Goal: Find specific page/section: Find specific page/section

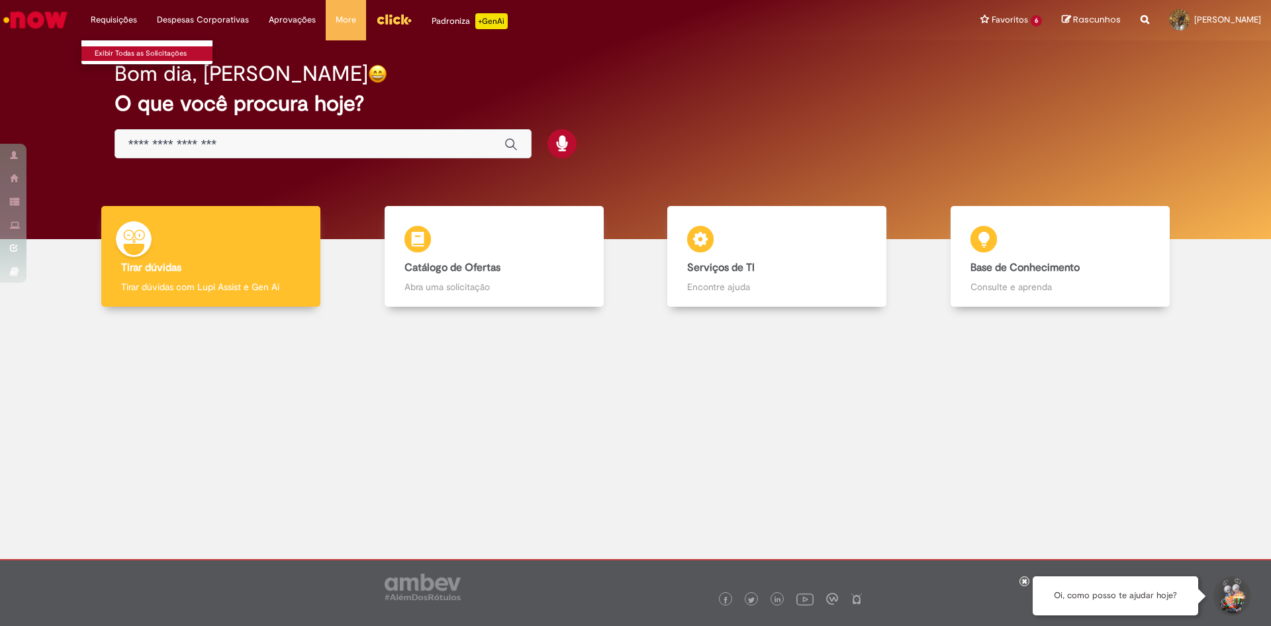
click at [120, 51] on link "Exibir Todas as Solicitações" at bounding box center [154, 53] width 146 height 15
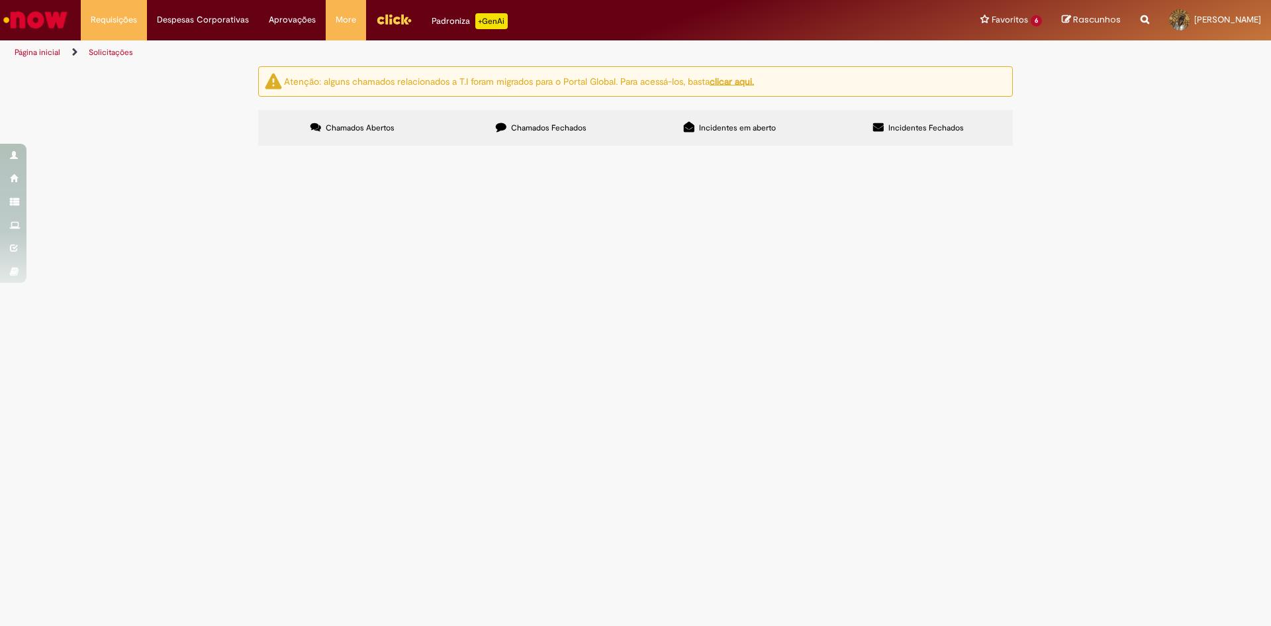
click at [746, 87] on div "Atenção: alguns chamados relacionados a T.I foram migrados para o Portal Global…" at bounding box center [635, 81] width 755 height 30
click at [746, 81] on u "clicar aqui." at bounding box center [732, 81] width 44 height 12
click at [43, 25] on img "Ir para a Homepage" at bounding box center [35, 20] width 68 height 26
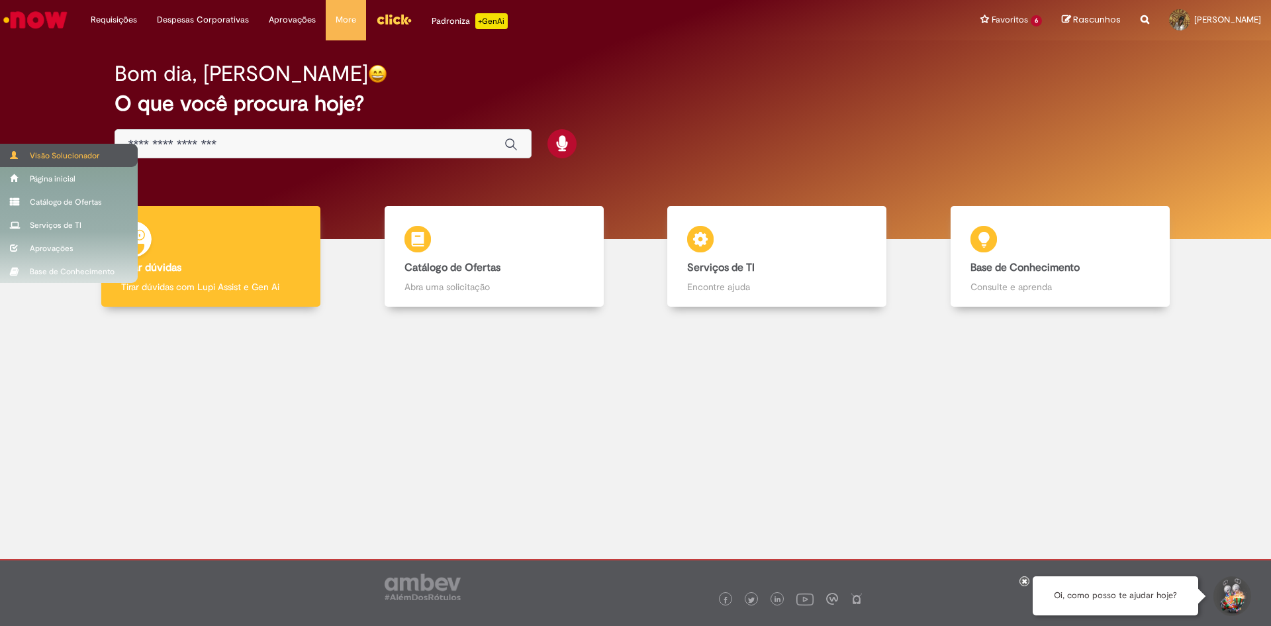
click at [23, 150] on div "Visão Solucionador" at bounding box center [69, 155] width 138 height 23
